Goal: Task Accomplishment & Management: Manage account settings

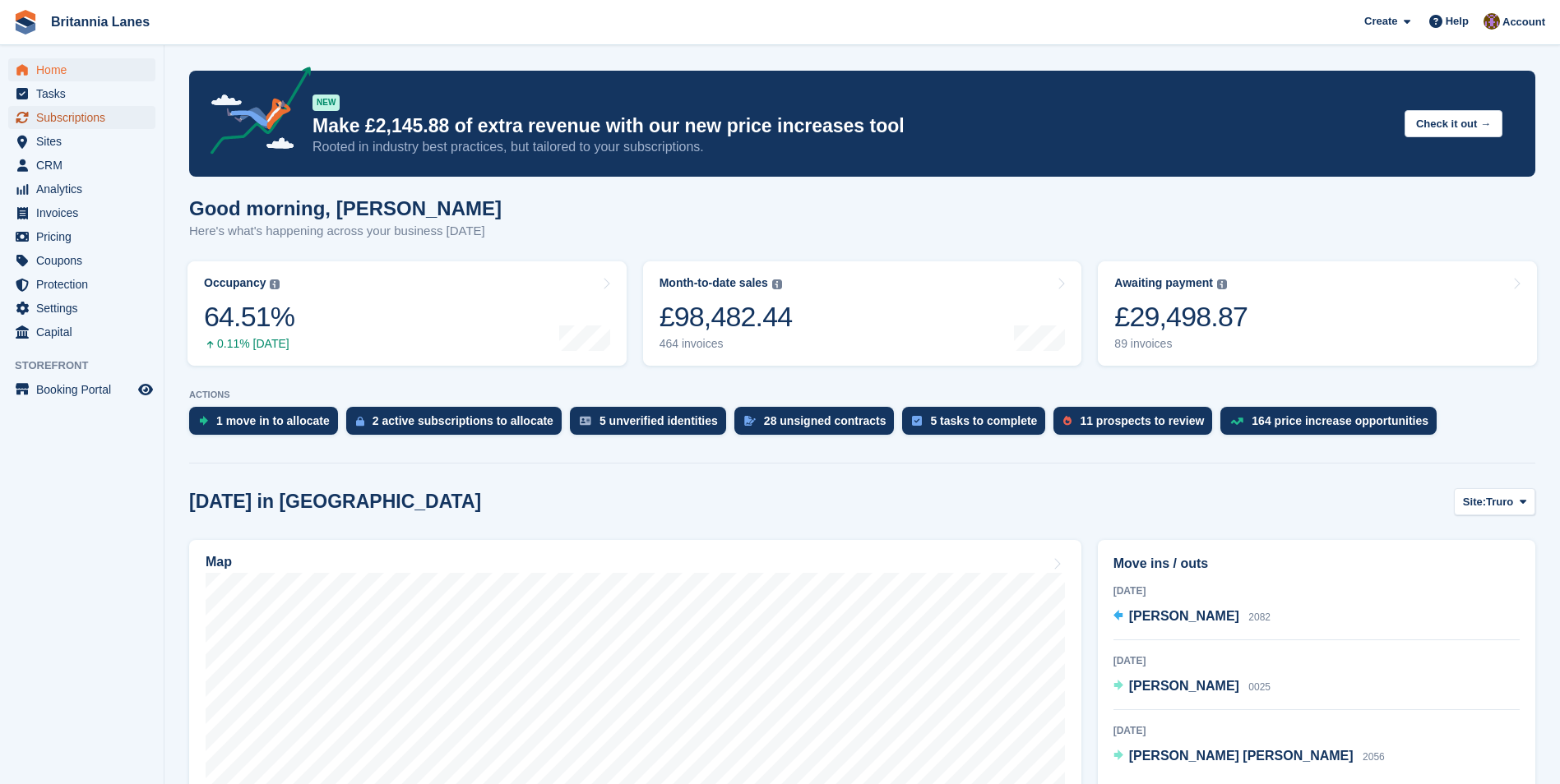
click at [94, 112] on span "Subscriptions" at bounding box center [85, 117] width 99 height 23
click at [87, 117] on span "Subscriptions" at bounding box center [85, 117] width 99 height 23
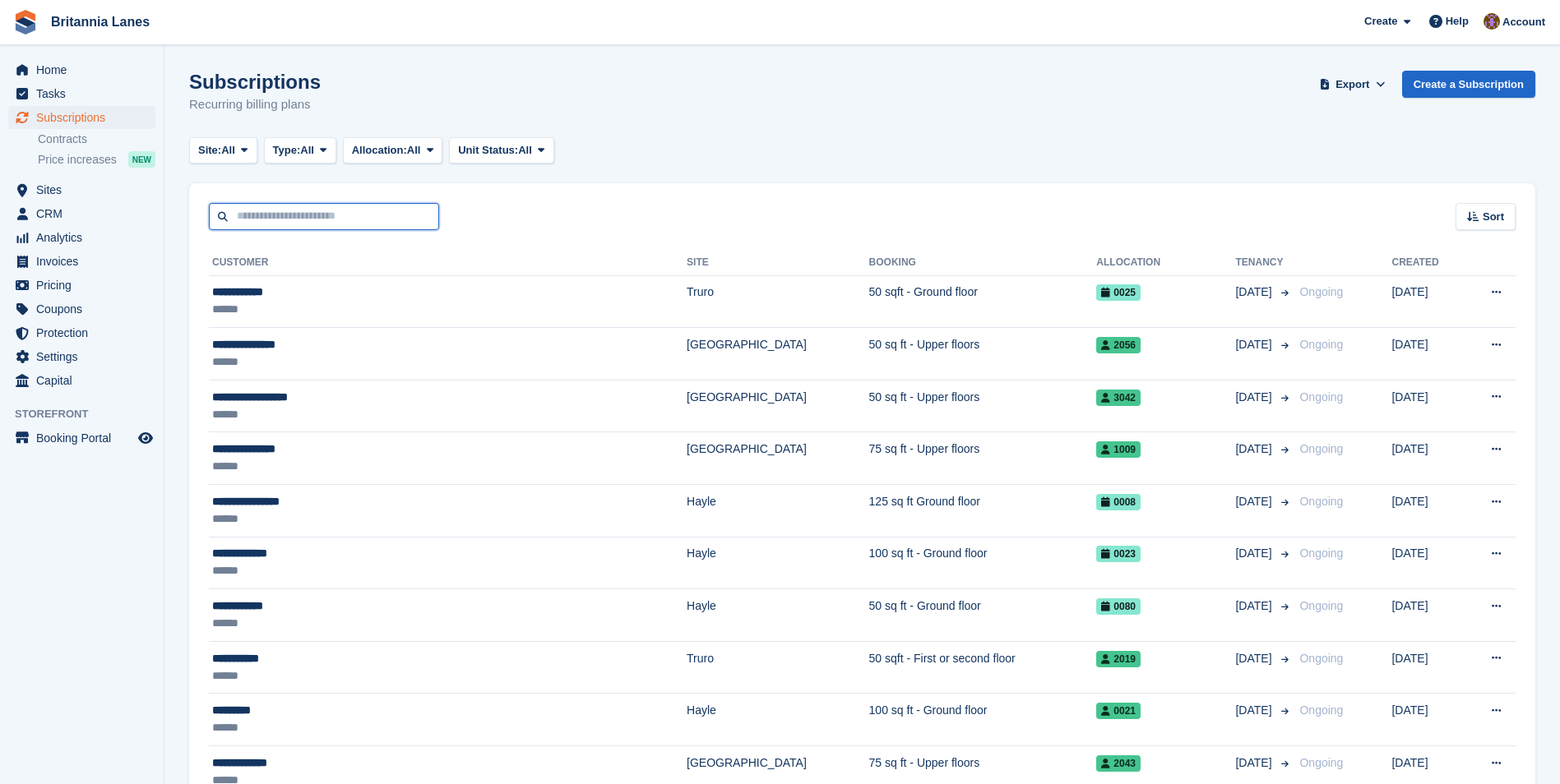
click at [347, 215] on input "text" at bounding box center [324, 216] width 231 height 27
type input "******"
click at [334, 218] on input "******" at bounding box center [324, 216] width 231 height 27
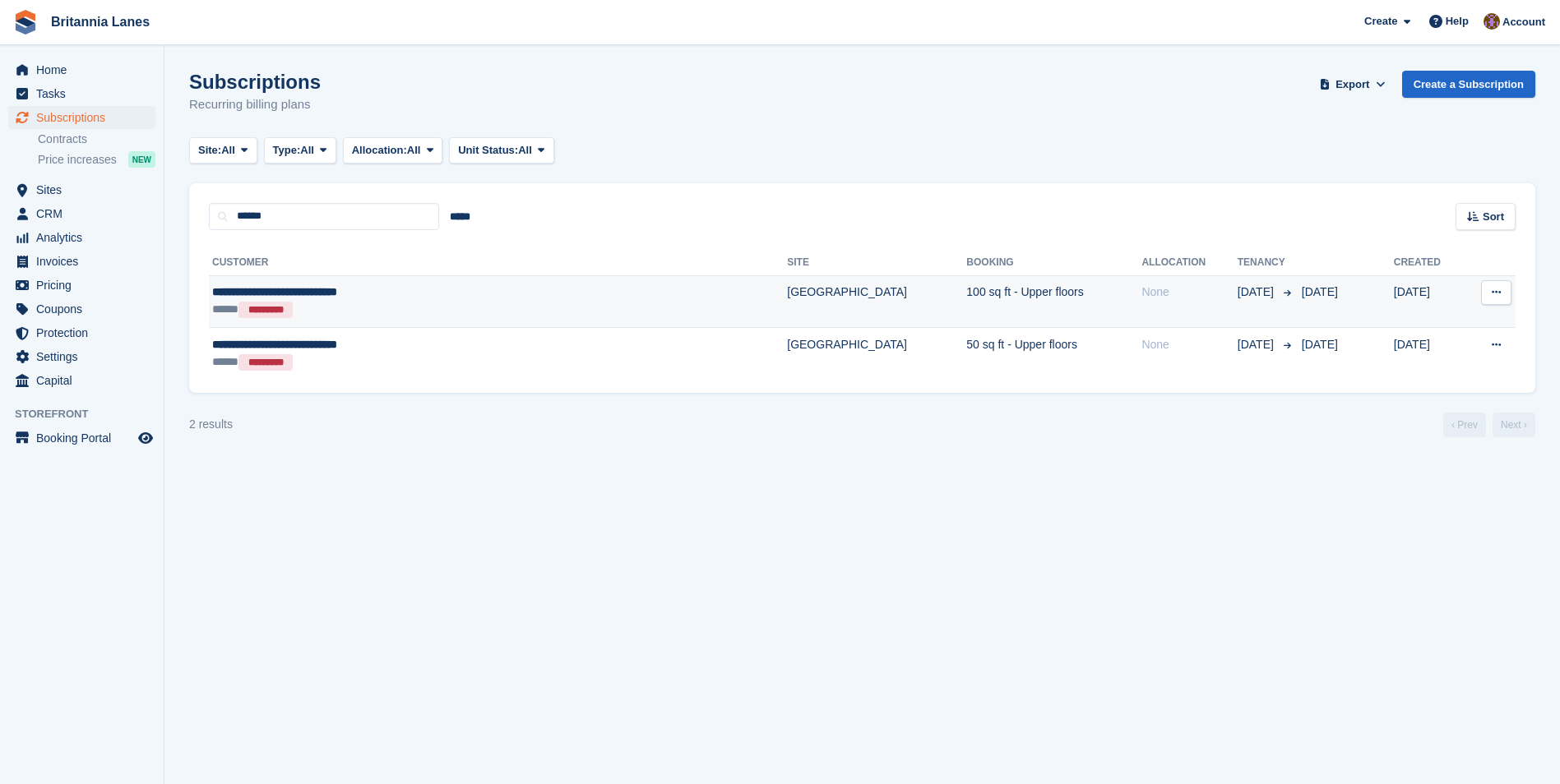
click at [454, 292] on div "**********" at bounding box center [403, 292] width 383 height 18
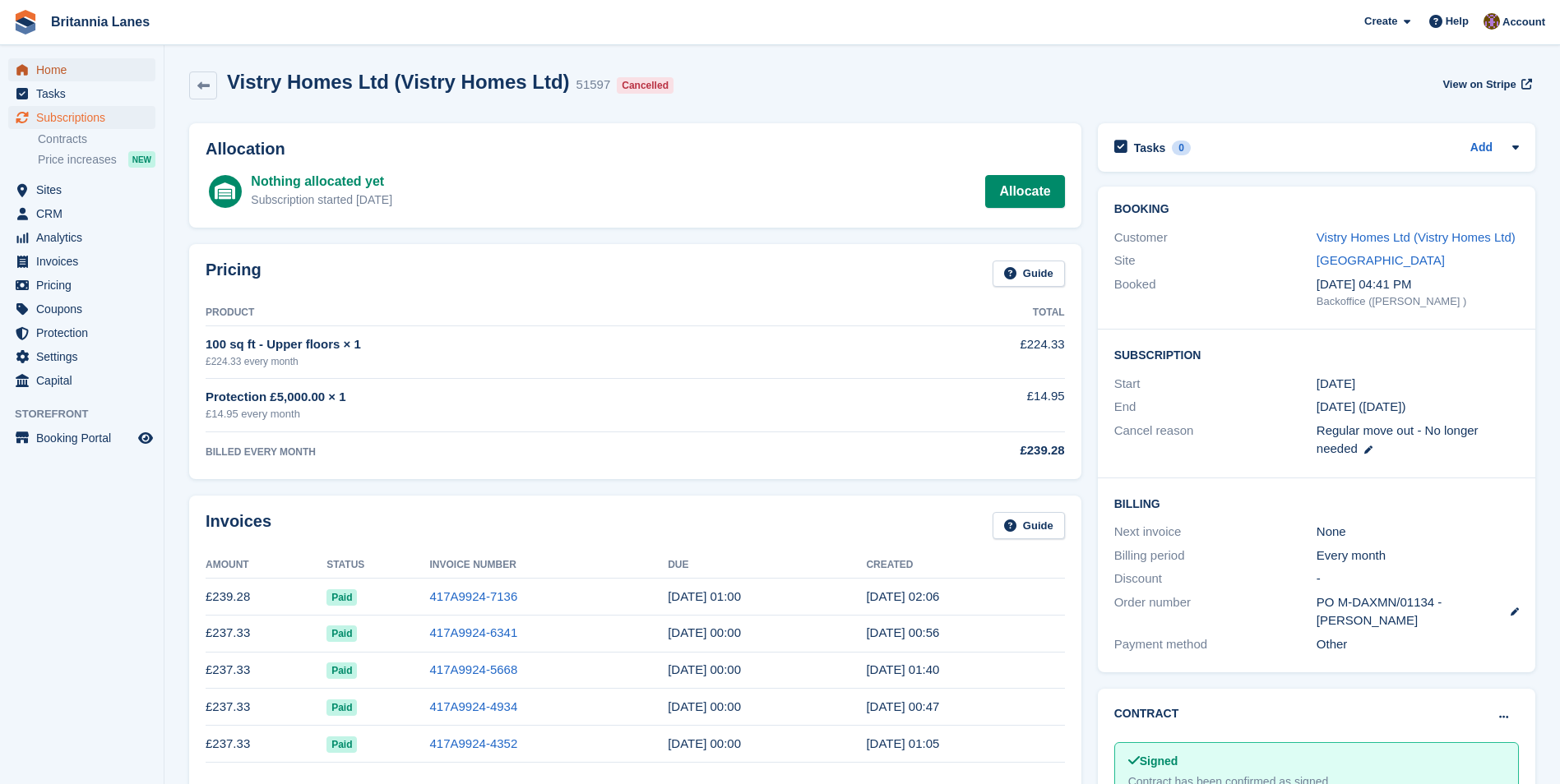
click at [46, 69] on span "Home" at bounding box center [85, 70] width 99 height 23
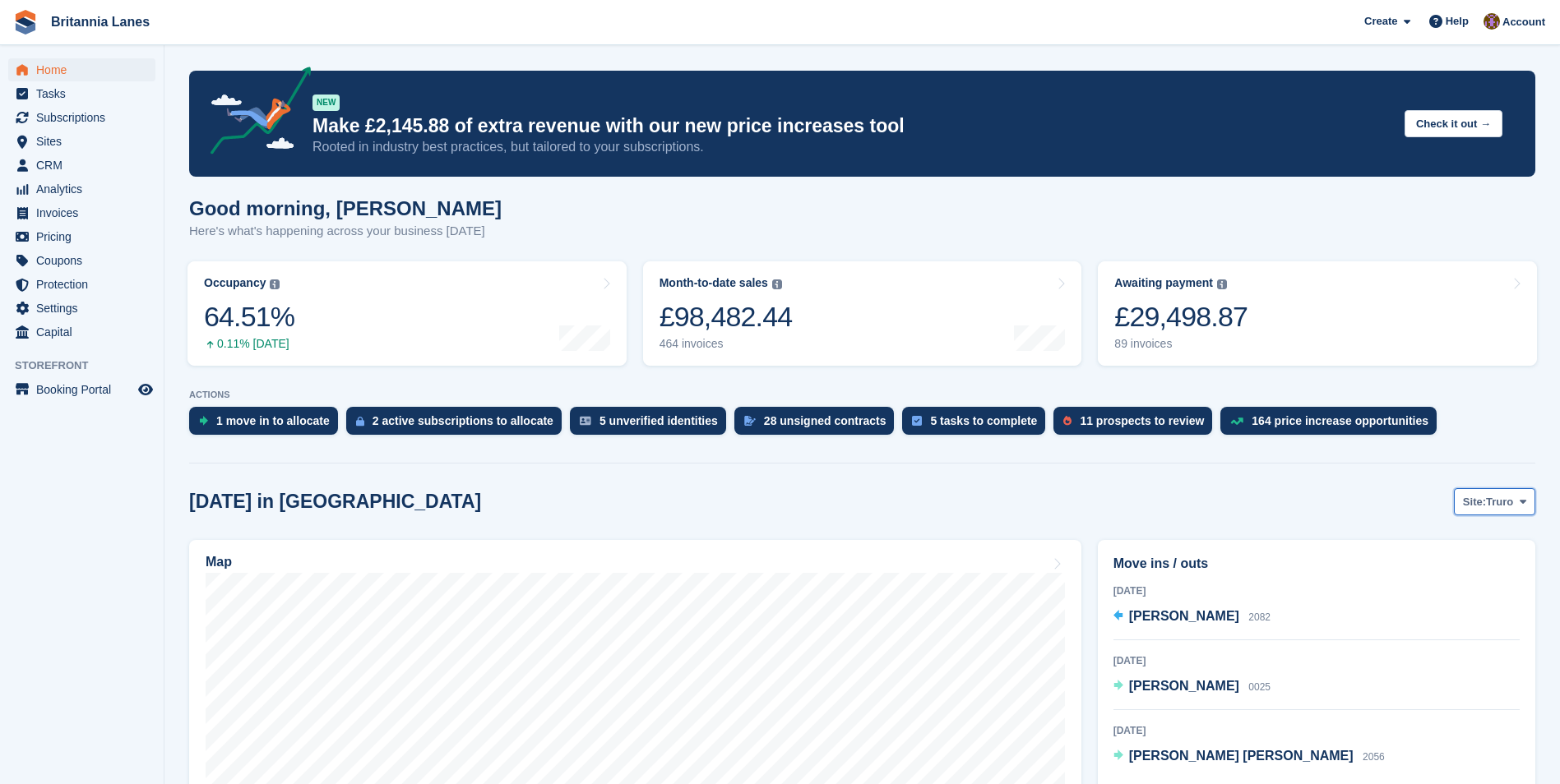
click at [1516, 508] on span at bounding box center [1522, 501] width 13 height 13
click at [1463, 597] on link "[GEOGRAPHIC_DATA]" at bounding box center [1453, 600] width 148 height 30
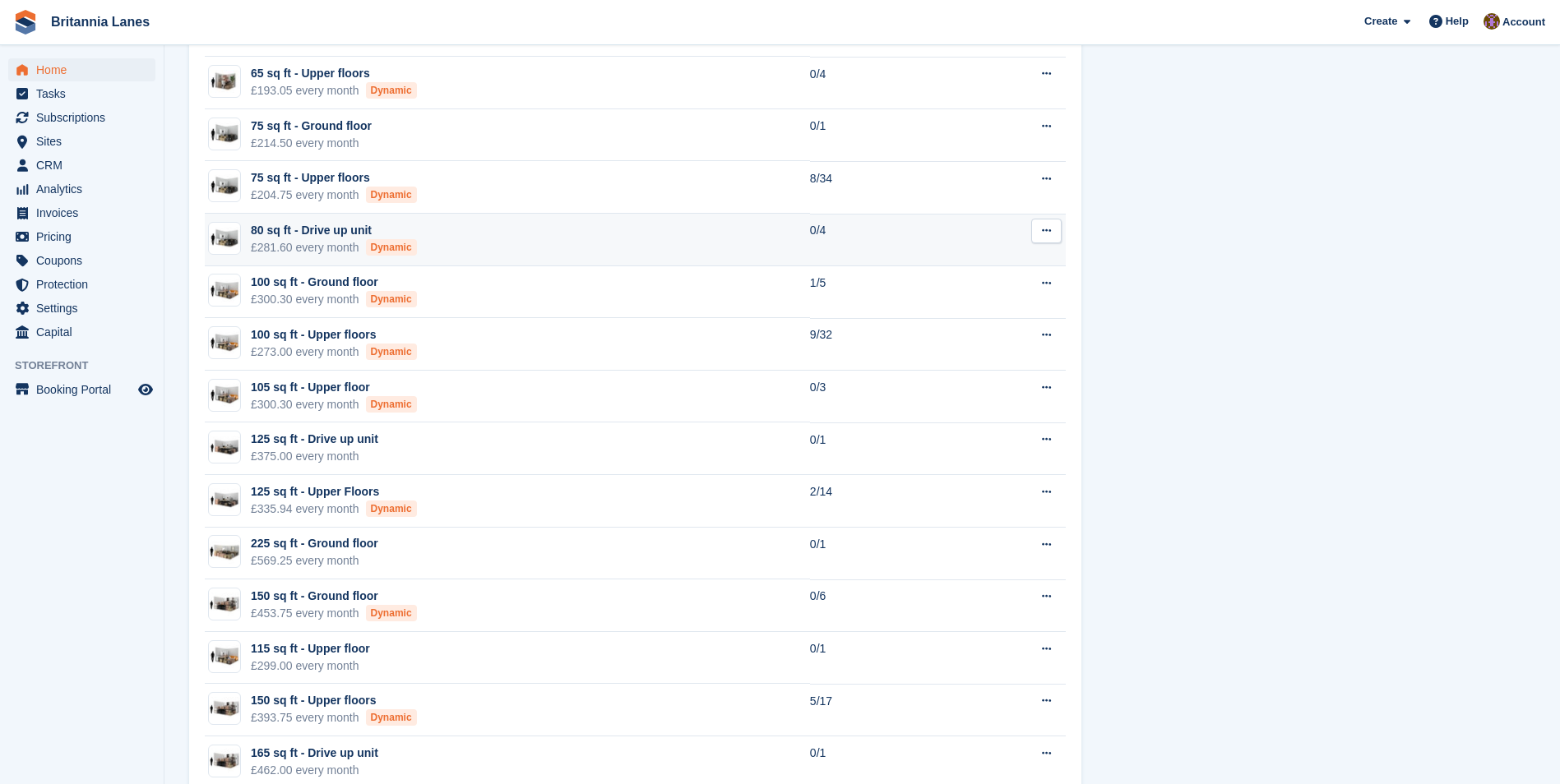
scroll to position [1726, 0]
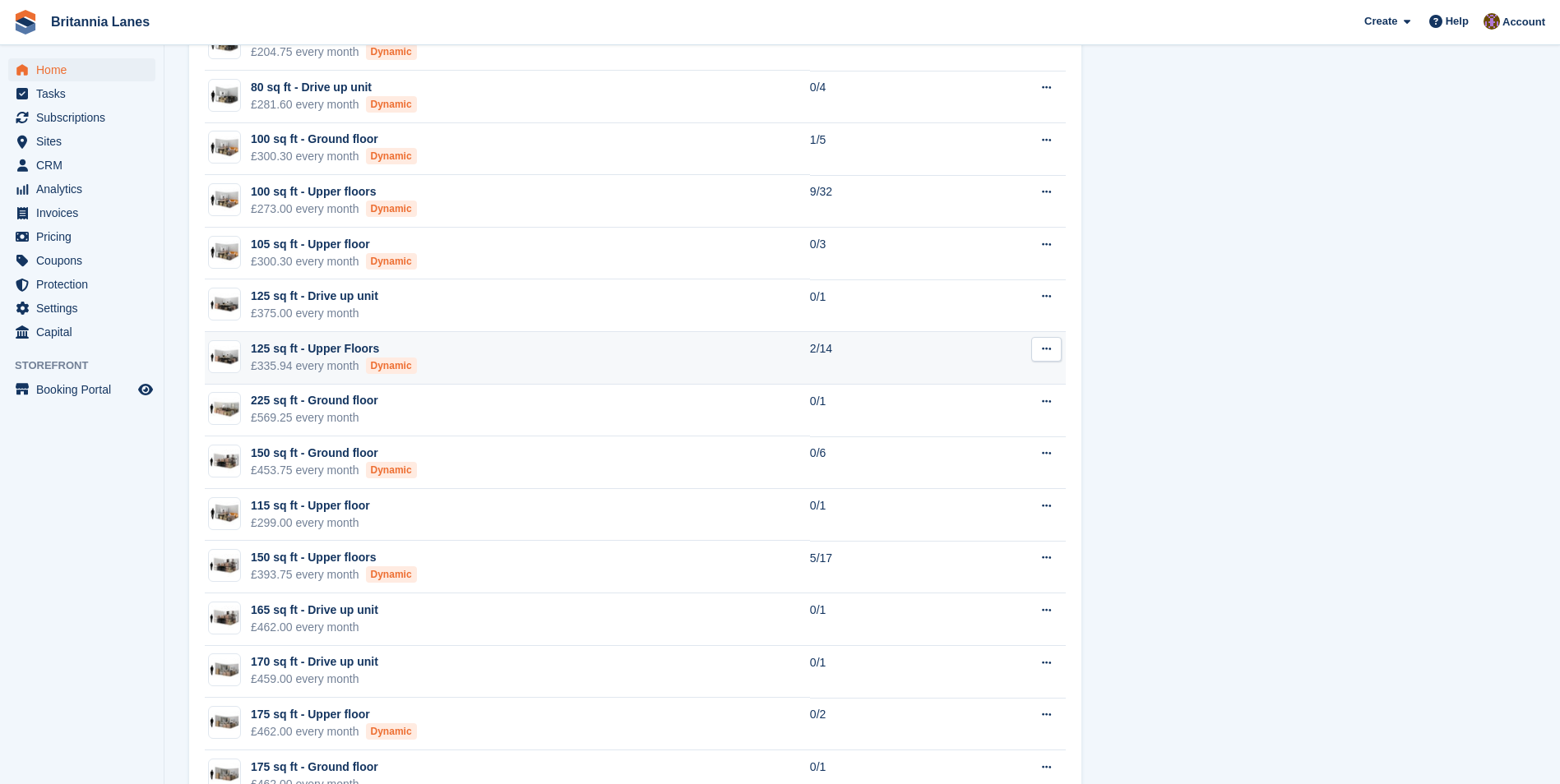
click at [519, 355] on td "125 sq ft - Upper Floors £335.94 every month Dynamic" at bounding box center [507, 358] width 605 height 53
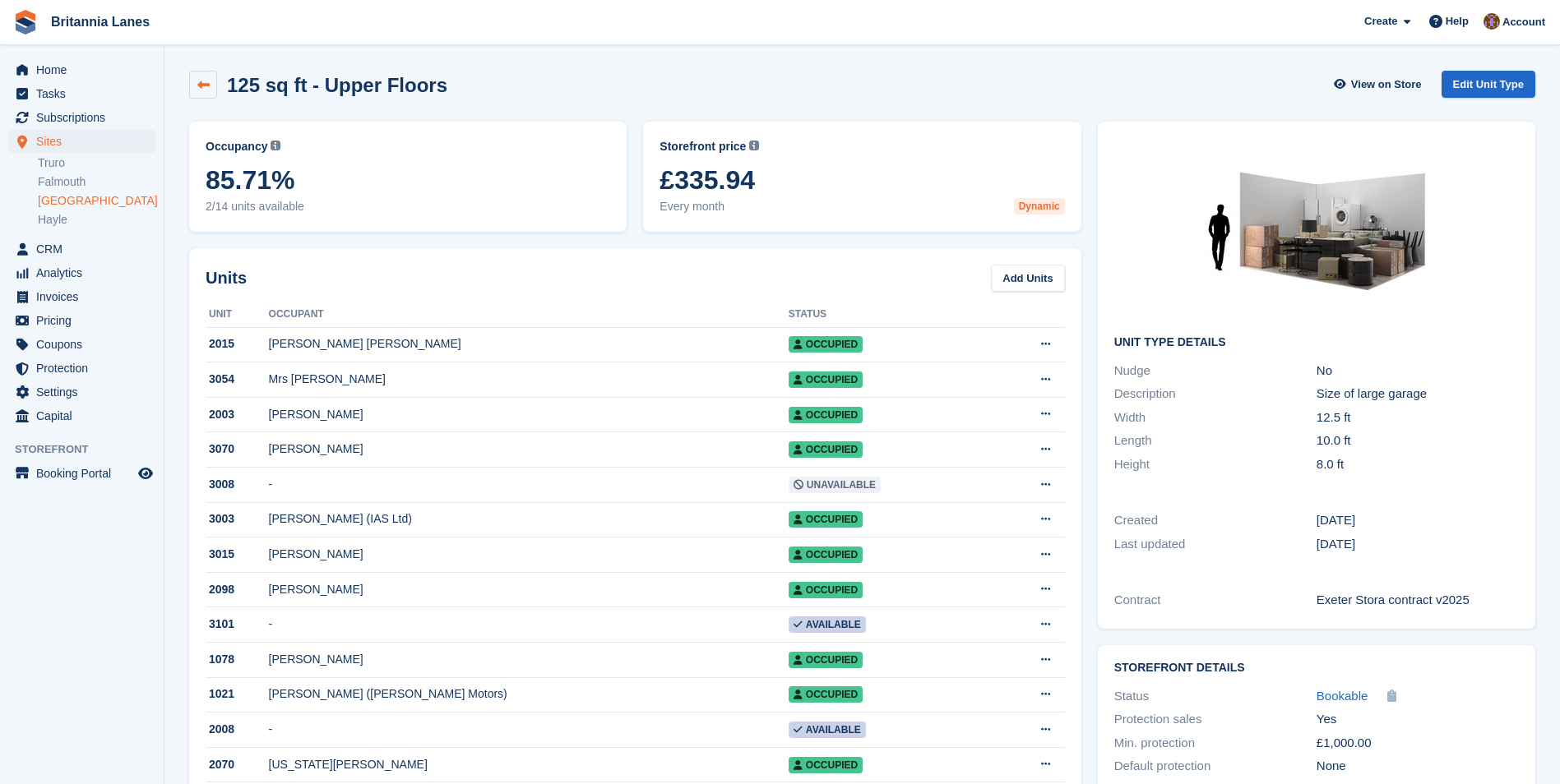
click at [208, 83] on icon at bounding box center [203, 85] width 12 height 12
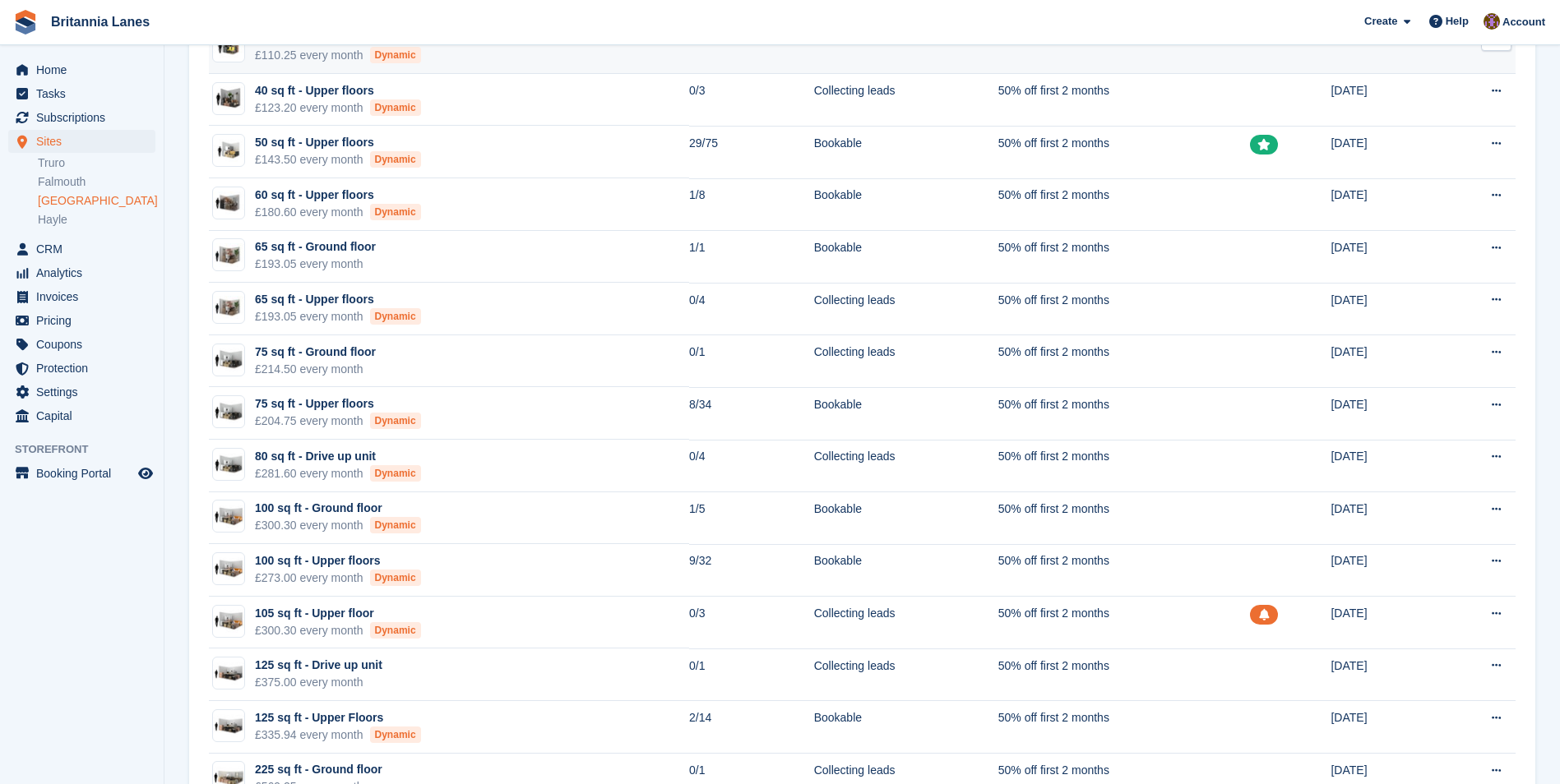
scroll to position [575, 0]
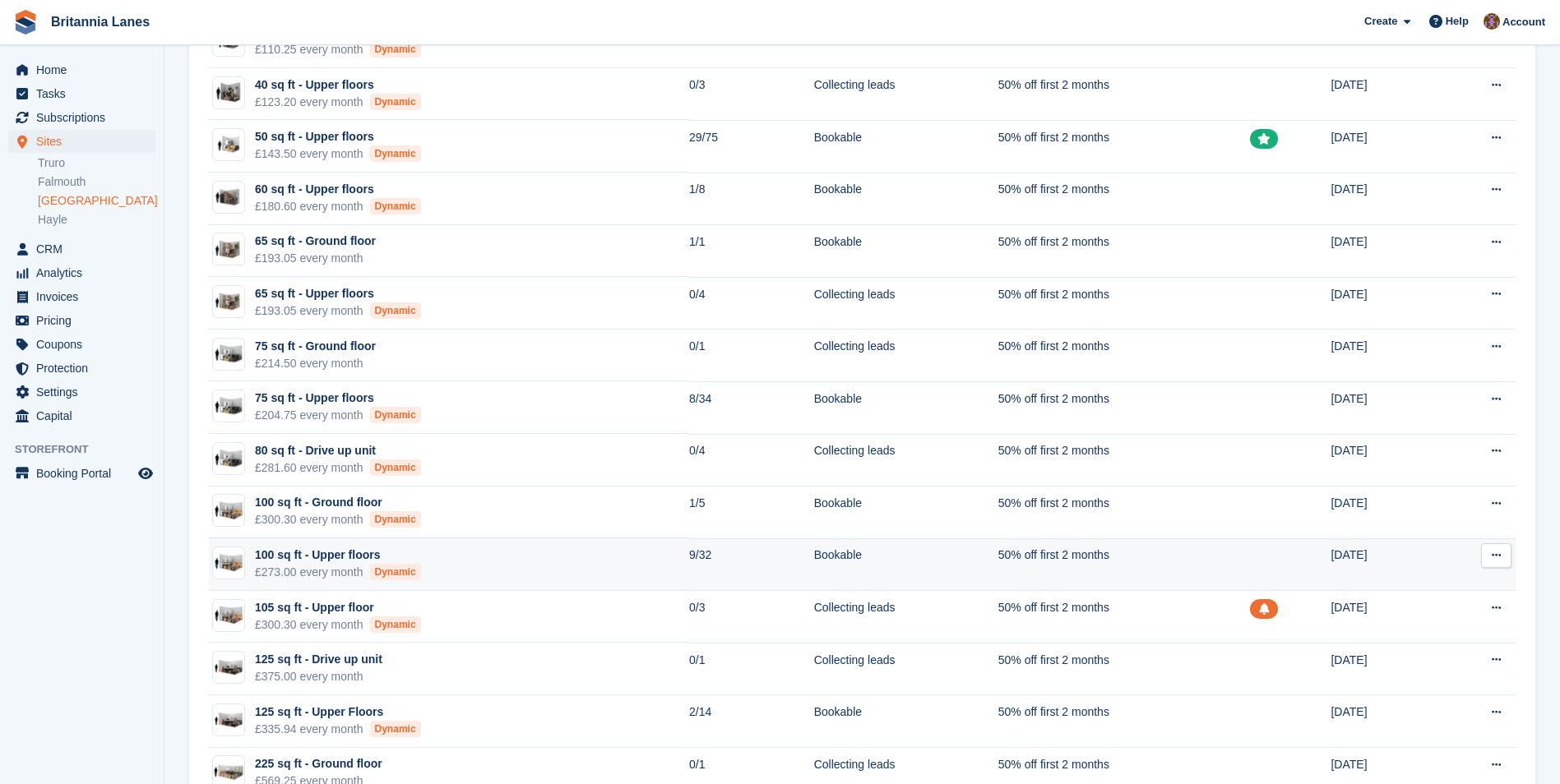
click at [501, 565] on td "100 sq ft - Upper floors £273.00 every month Dynamic" at bounding box center [448, 565] width 480 height 53
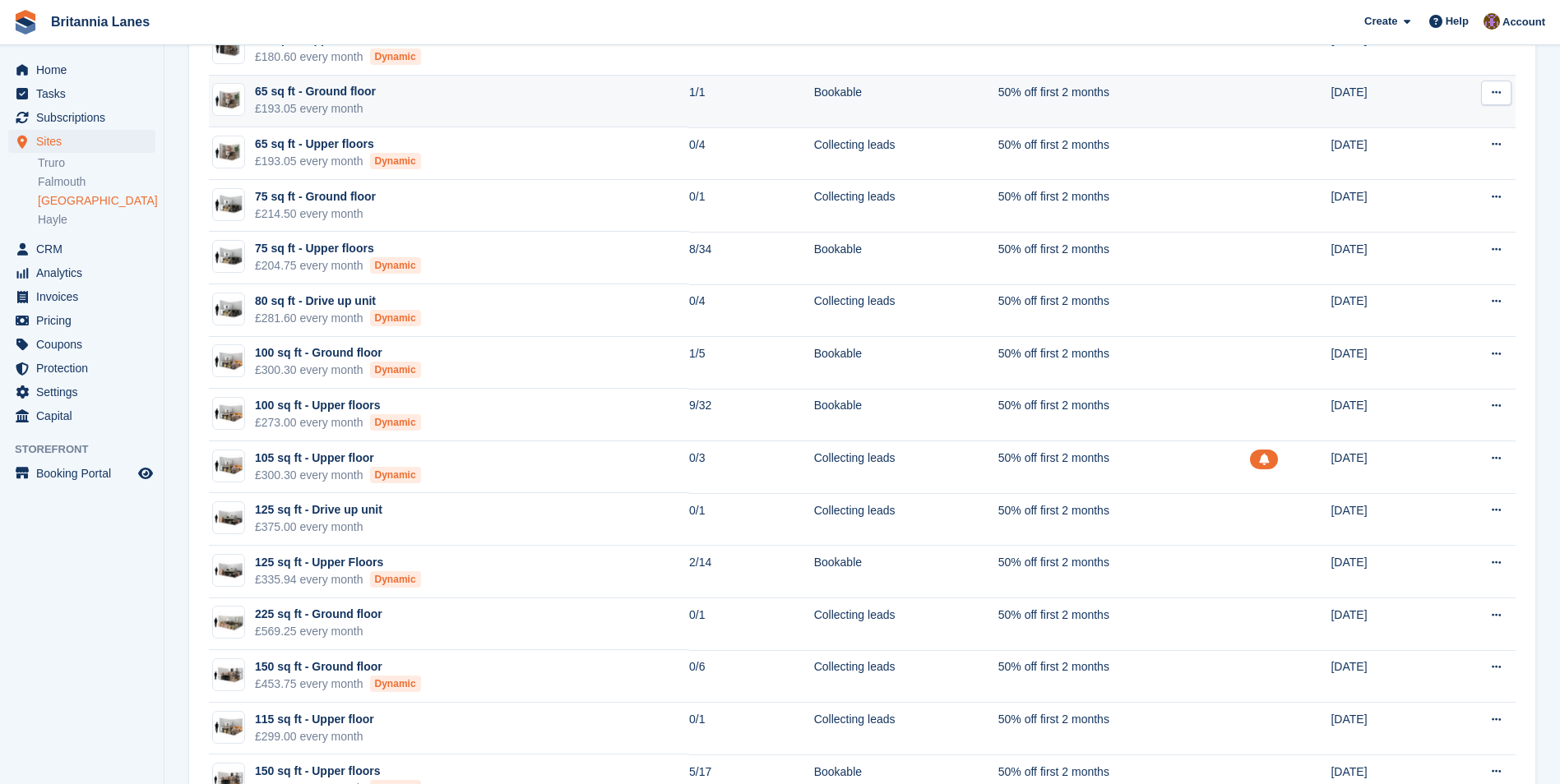
scroll to position [740, 0]
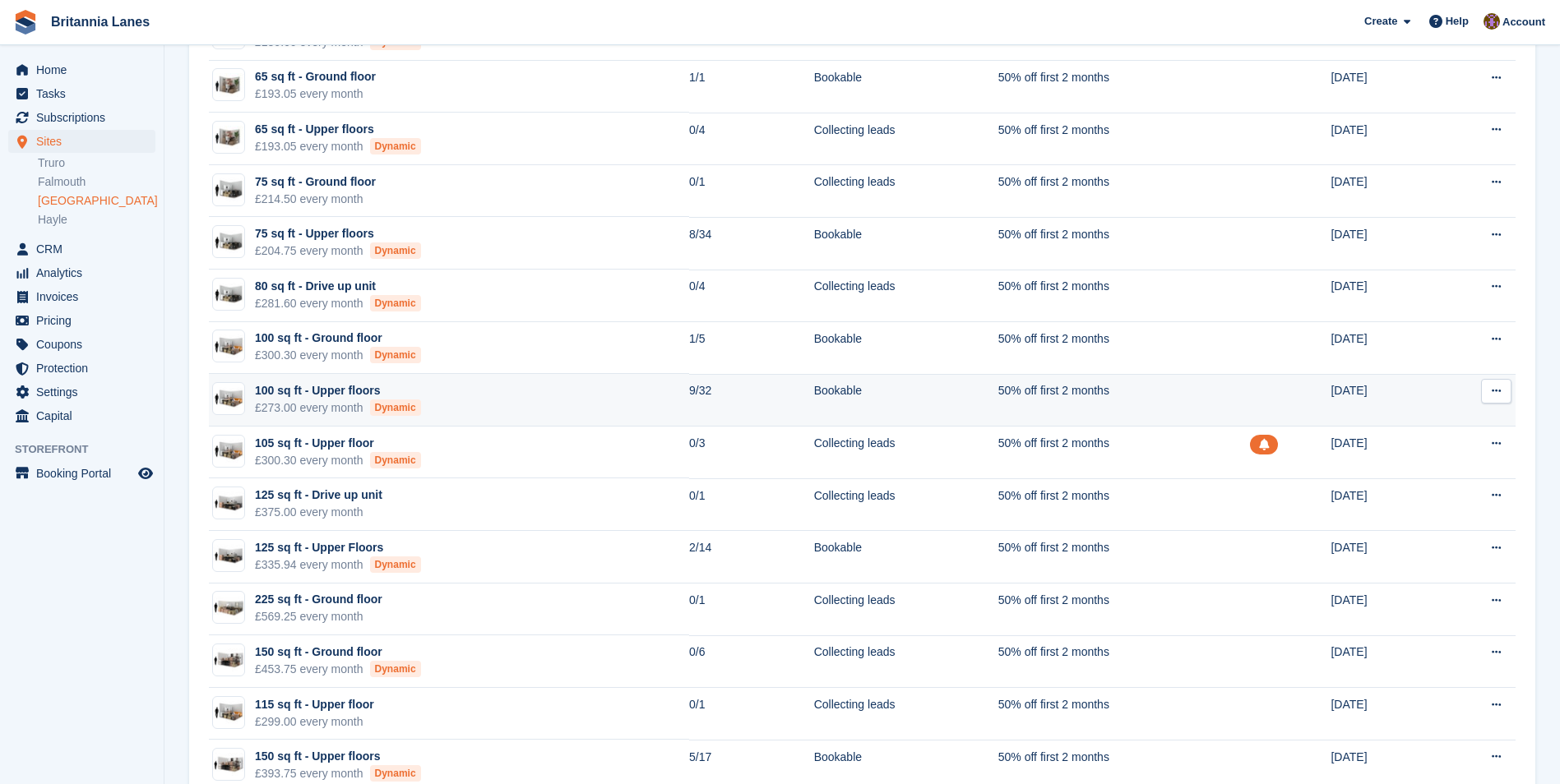
click at [537, 402] on td "100 sq ft - Upper floors £273.00 every month Dynamic" at bounding box center [448, 400] width 480 height 53
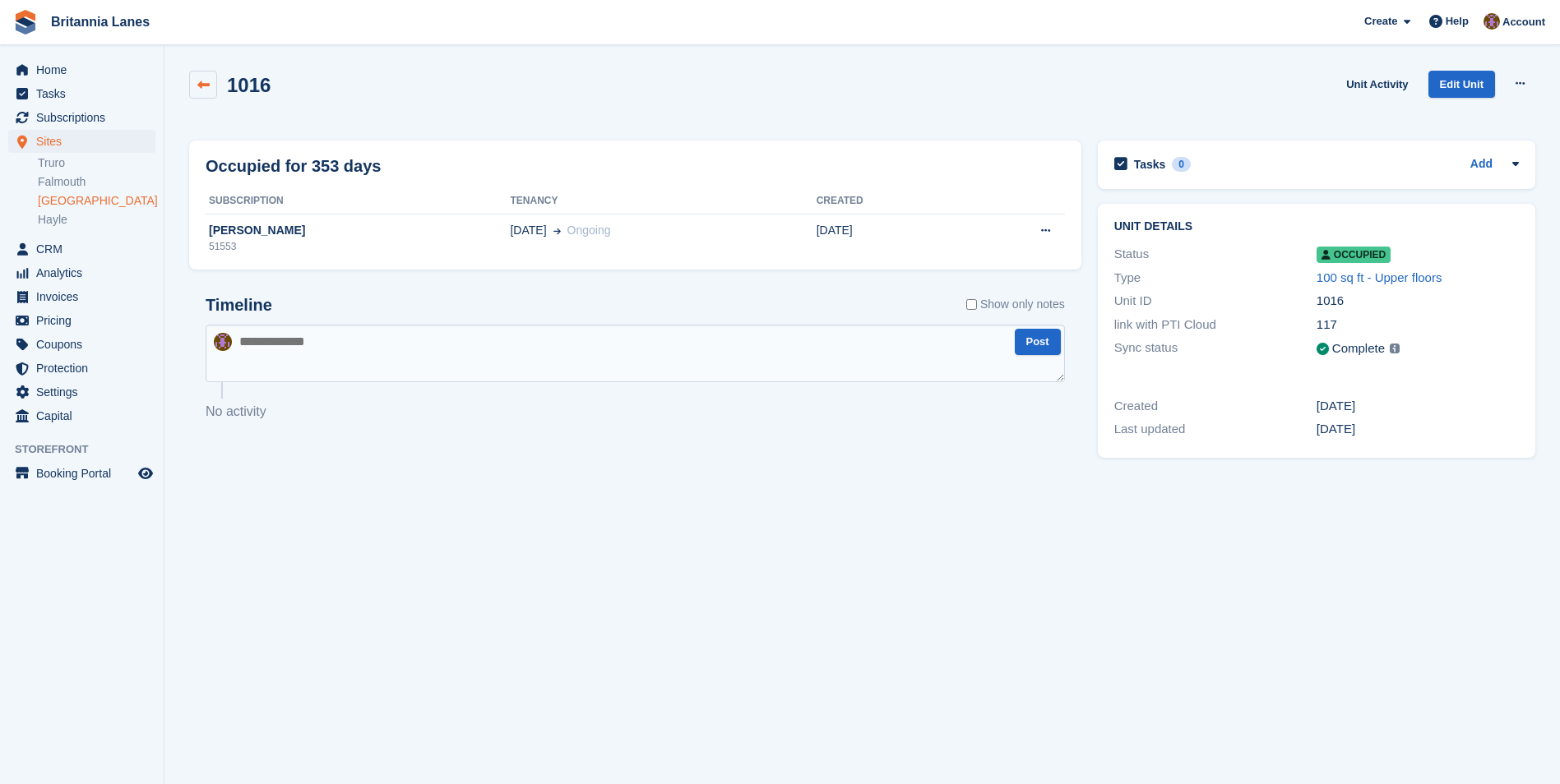
click at [199, 79] on icon at bounding box center [203, 85] width 12 height 12
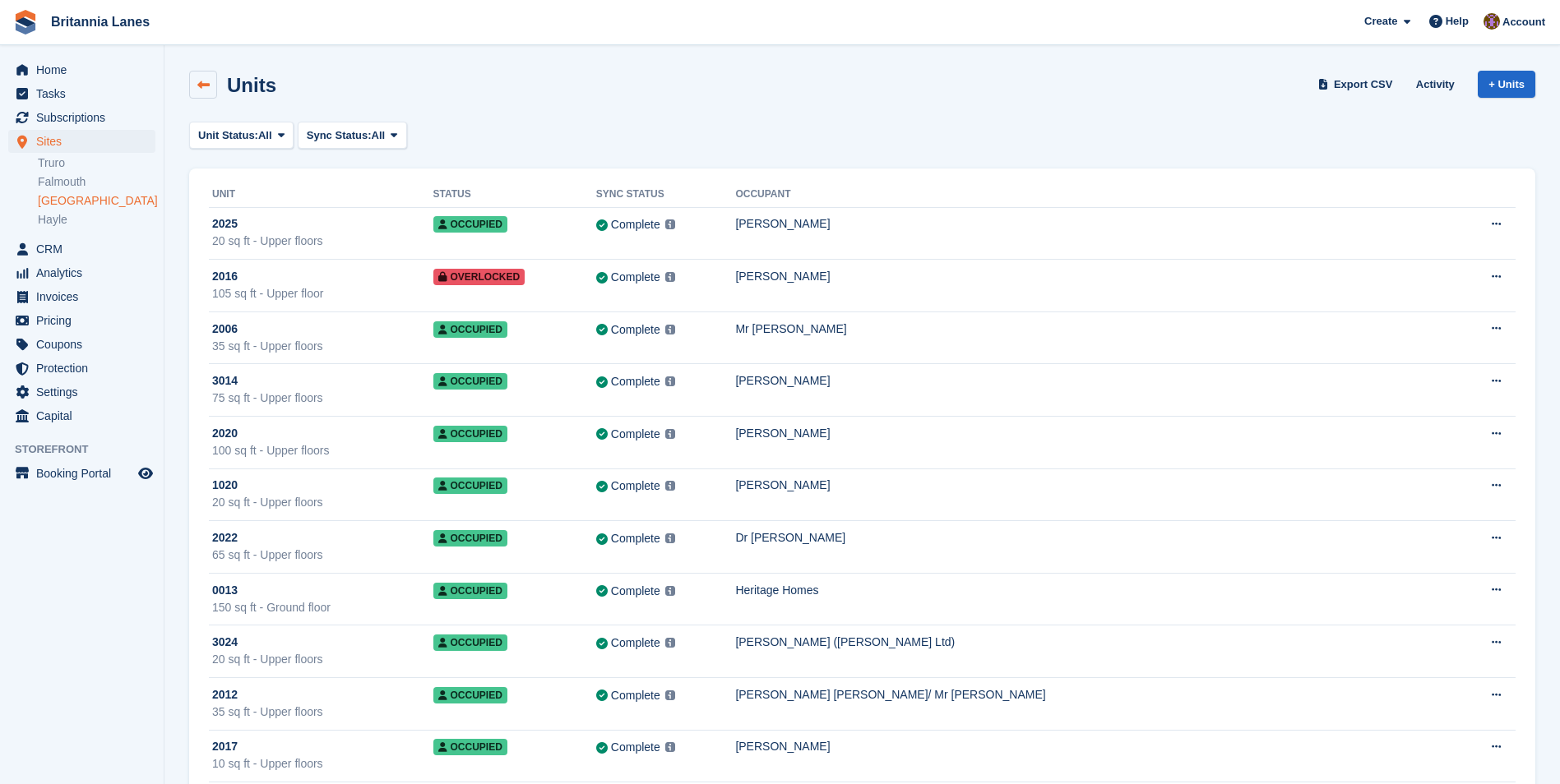
click at [205, 81] on icon at bounding box center [203, 85] width 12 height 12
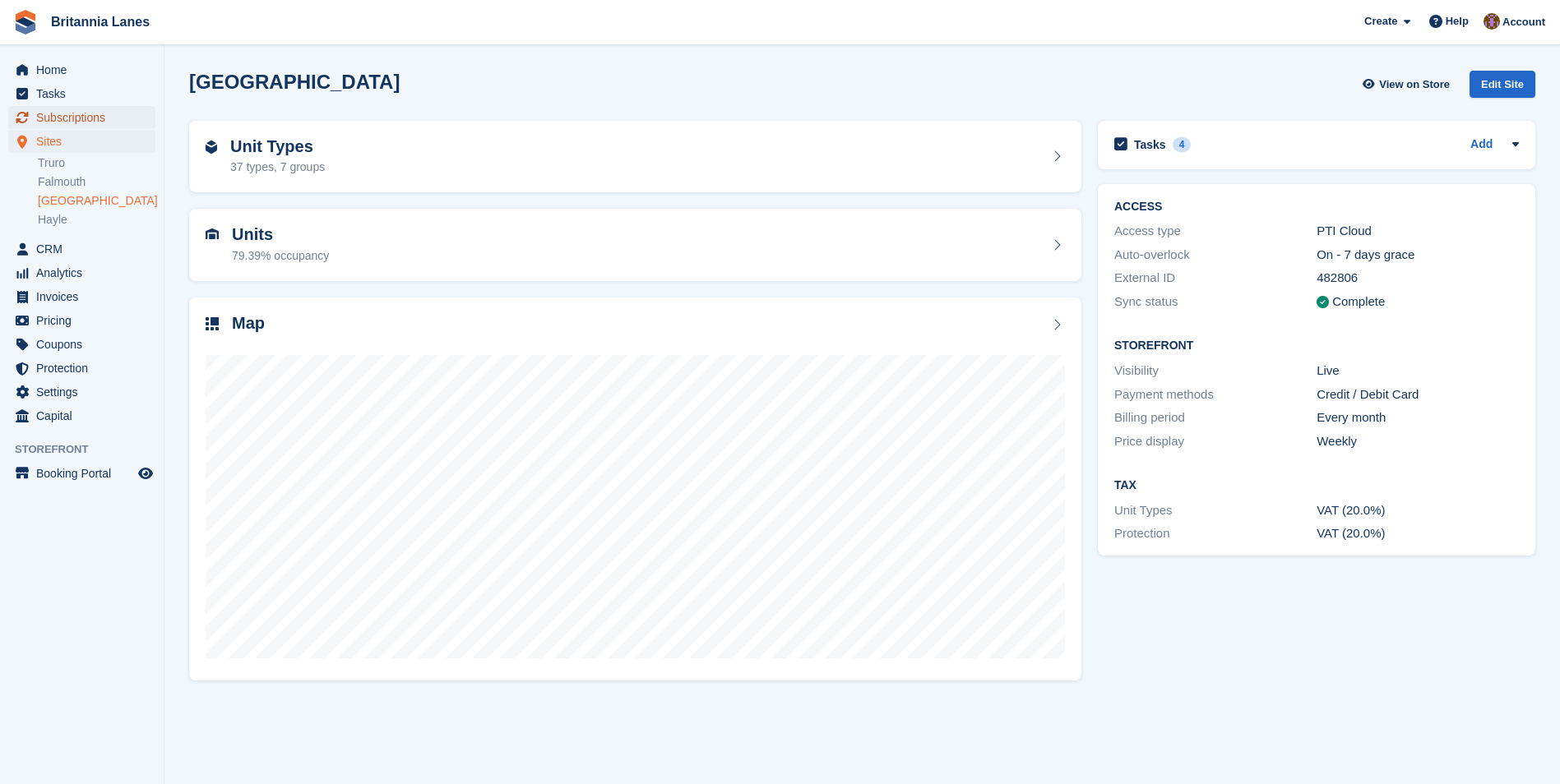
click at [84, 118] on span "Subscriptions" at bounding box center [85, 117] width 99 height 23
